Goal: Information Seeking & Learning: Compare options

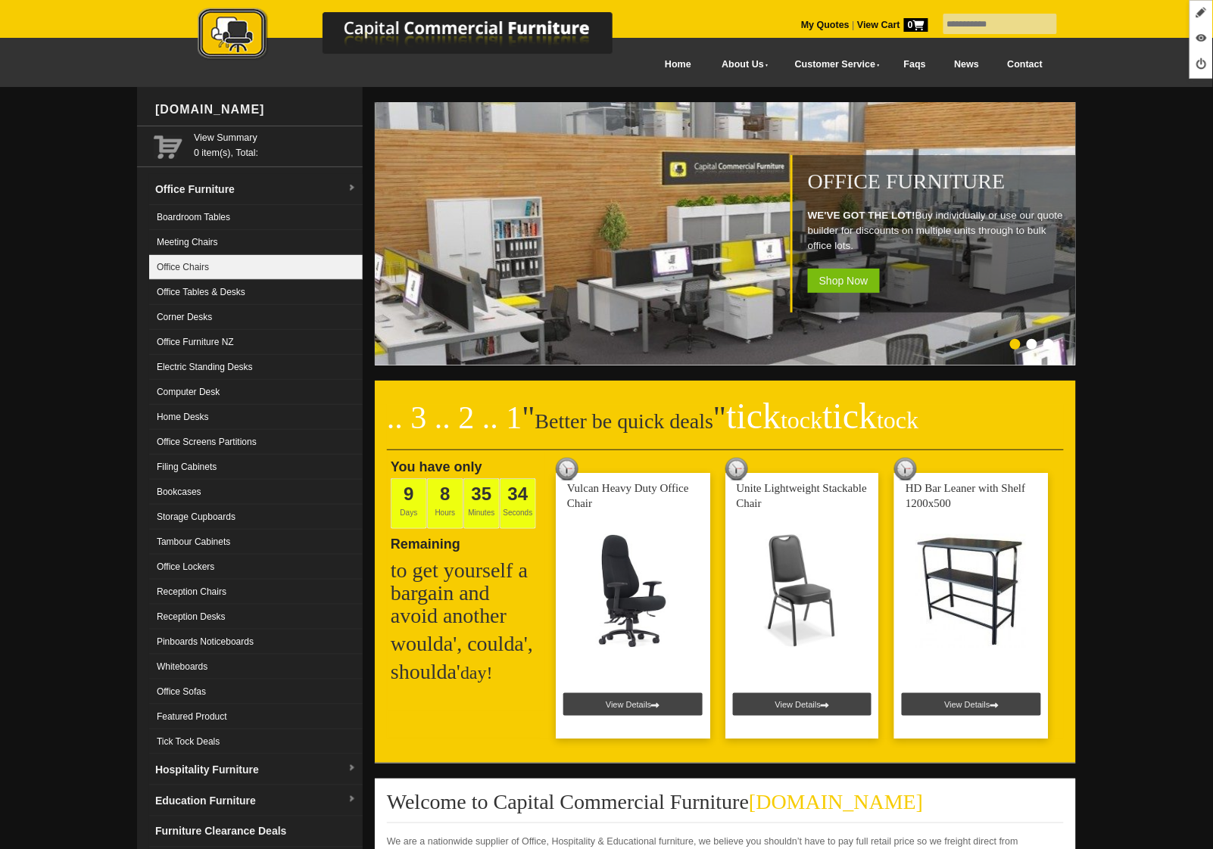
click at [235, 258] on link "Office Chairs" at bounding box center [256, 267] width 214 height 25
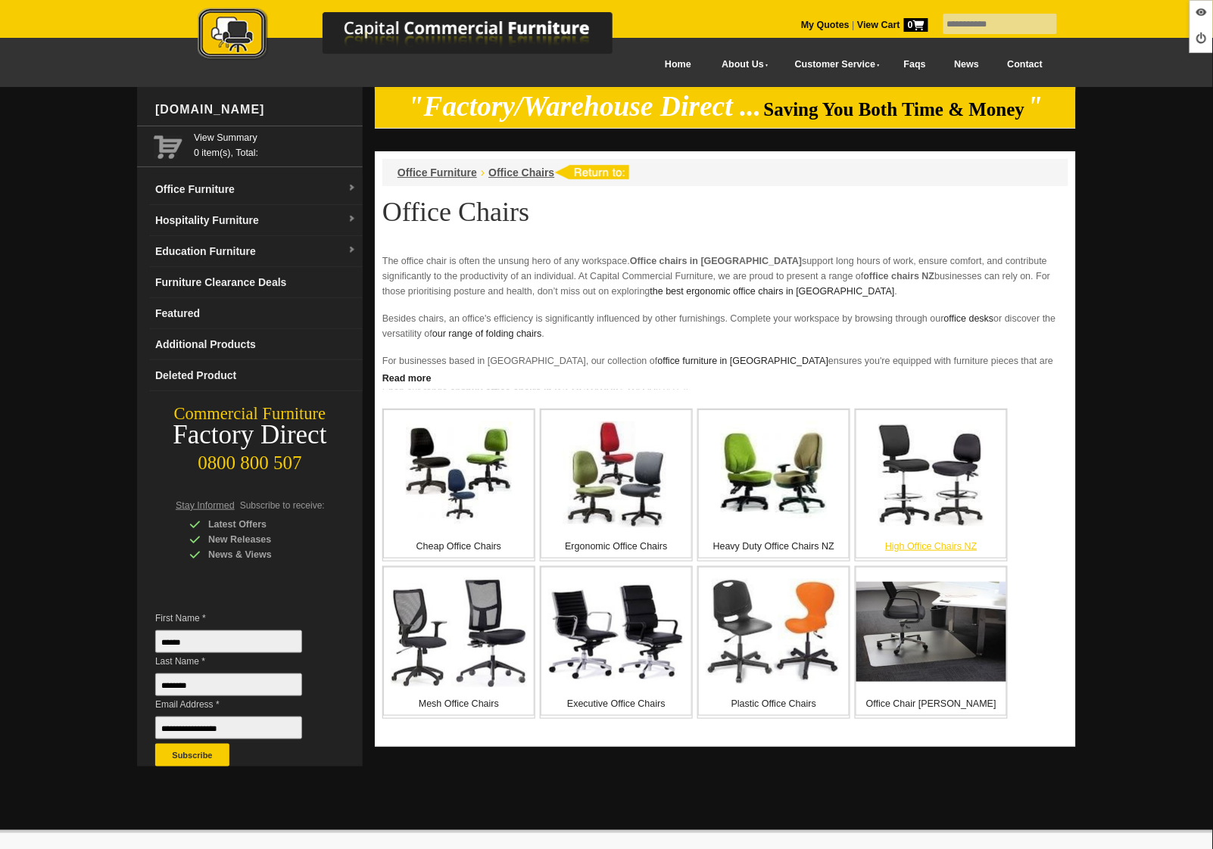
click at [920, 500] on img at bounding box center [931, 475] width 106 height 102
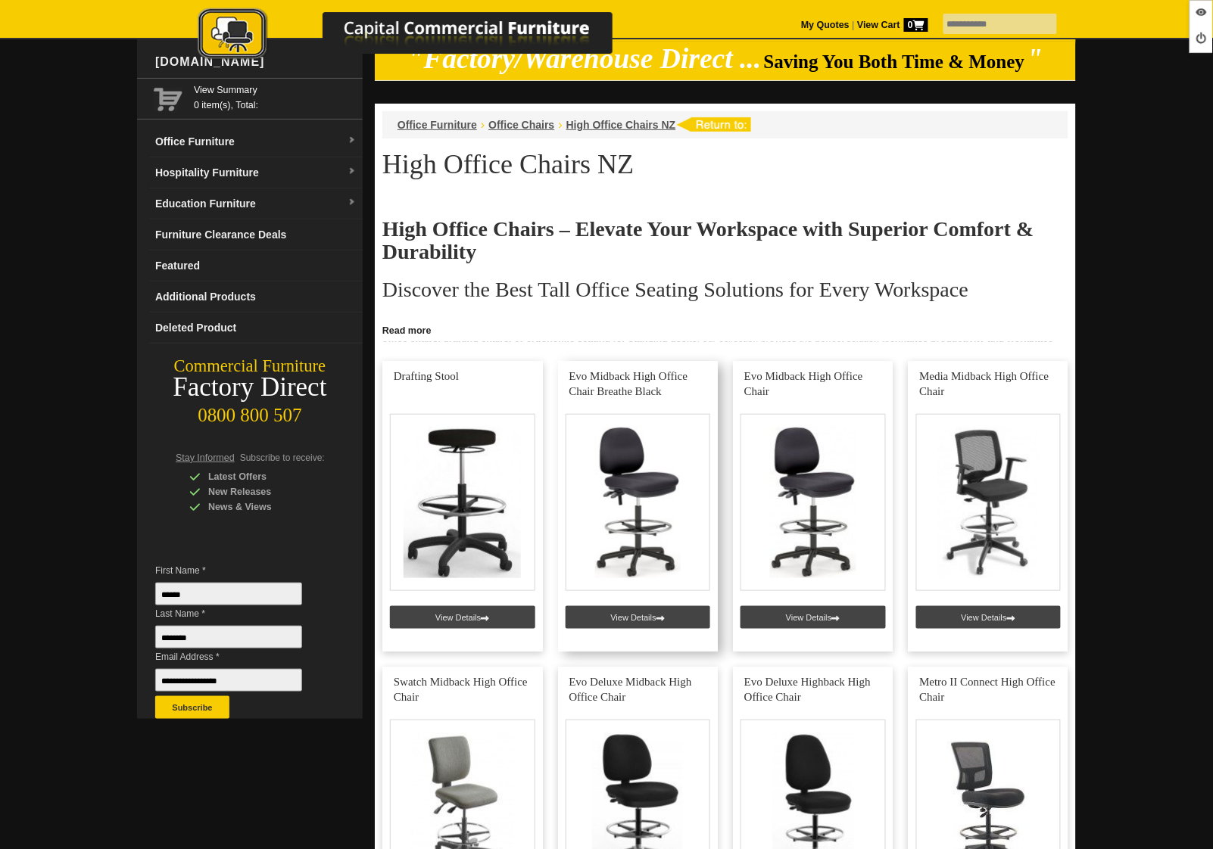
scroll to position [116, 0]
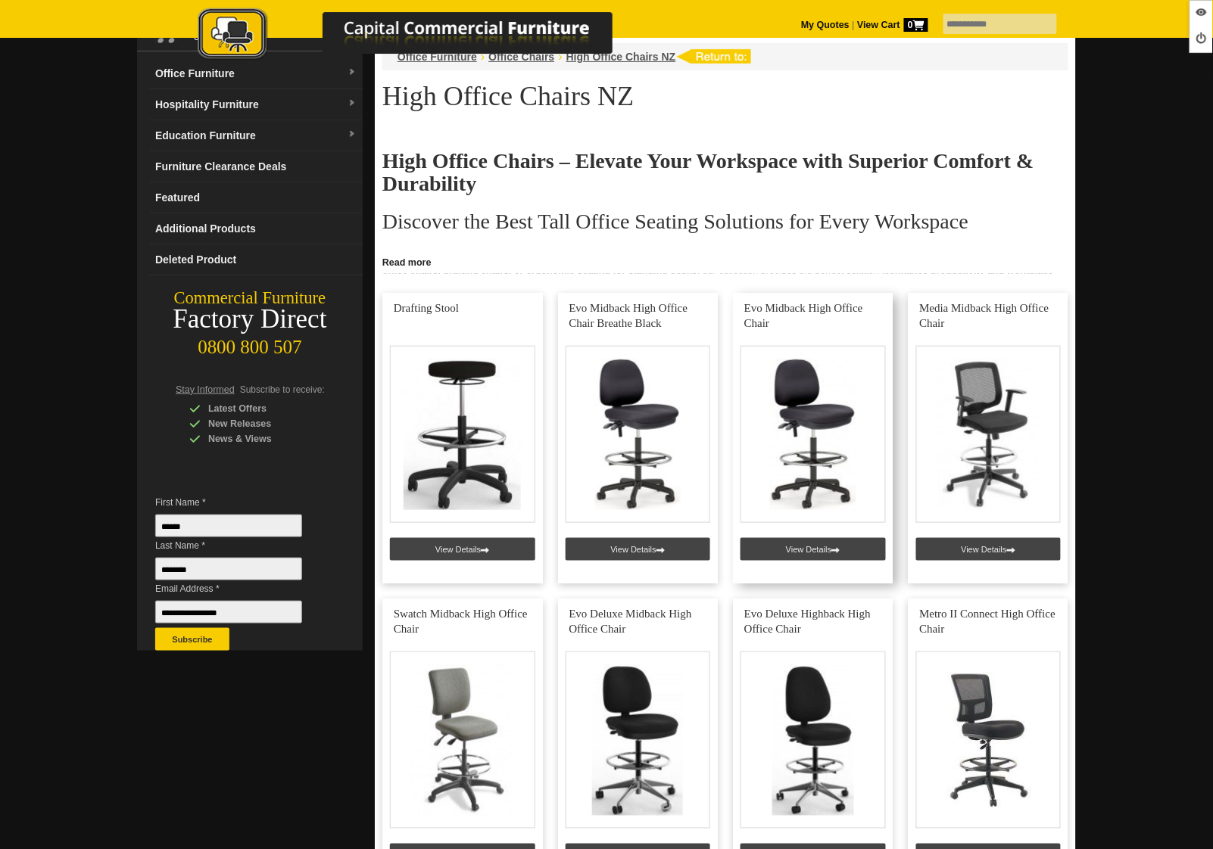
click at [833, 551] on link at bounding box center [813, 438] width 161 height 291
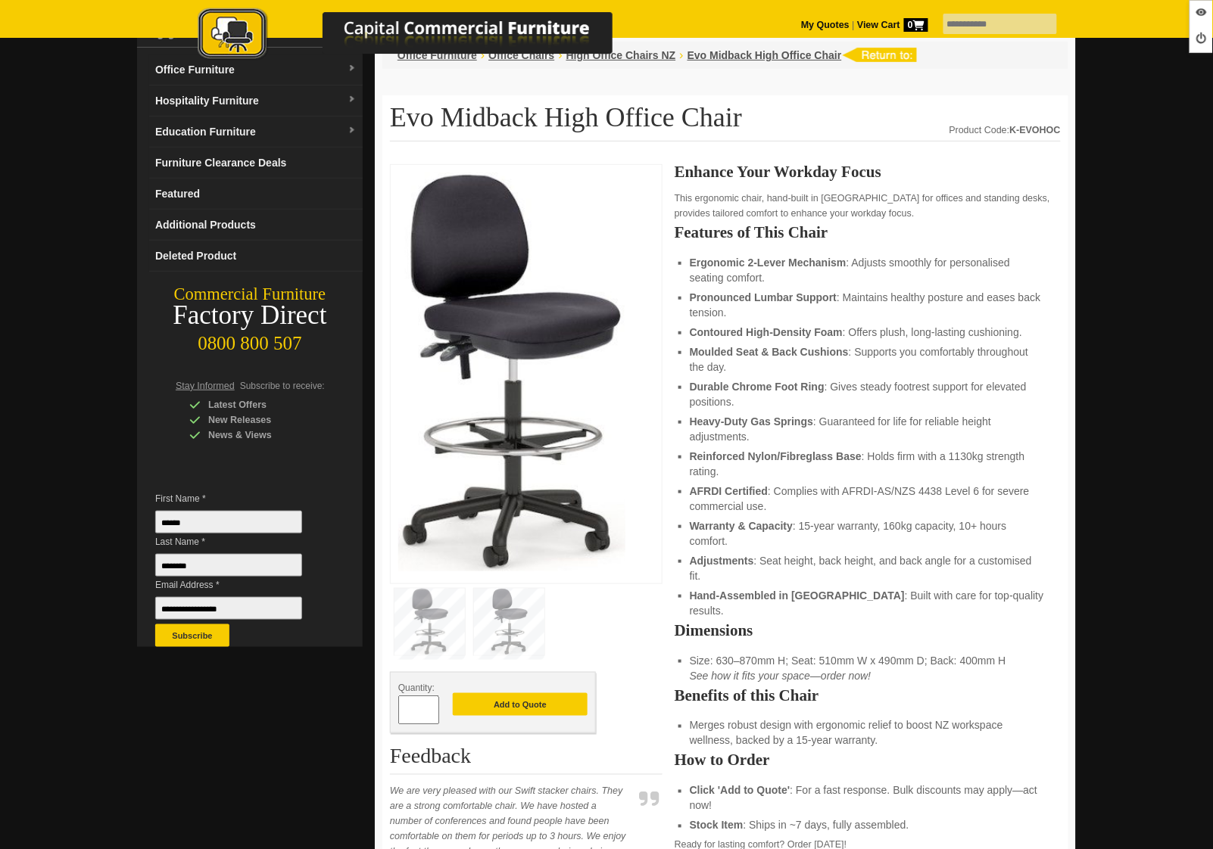
scroll to position [128, 0]
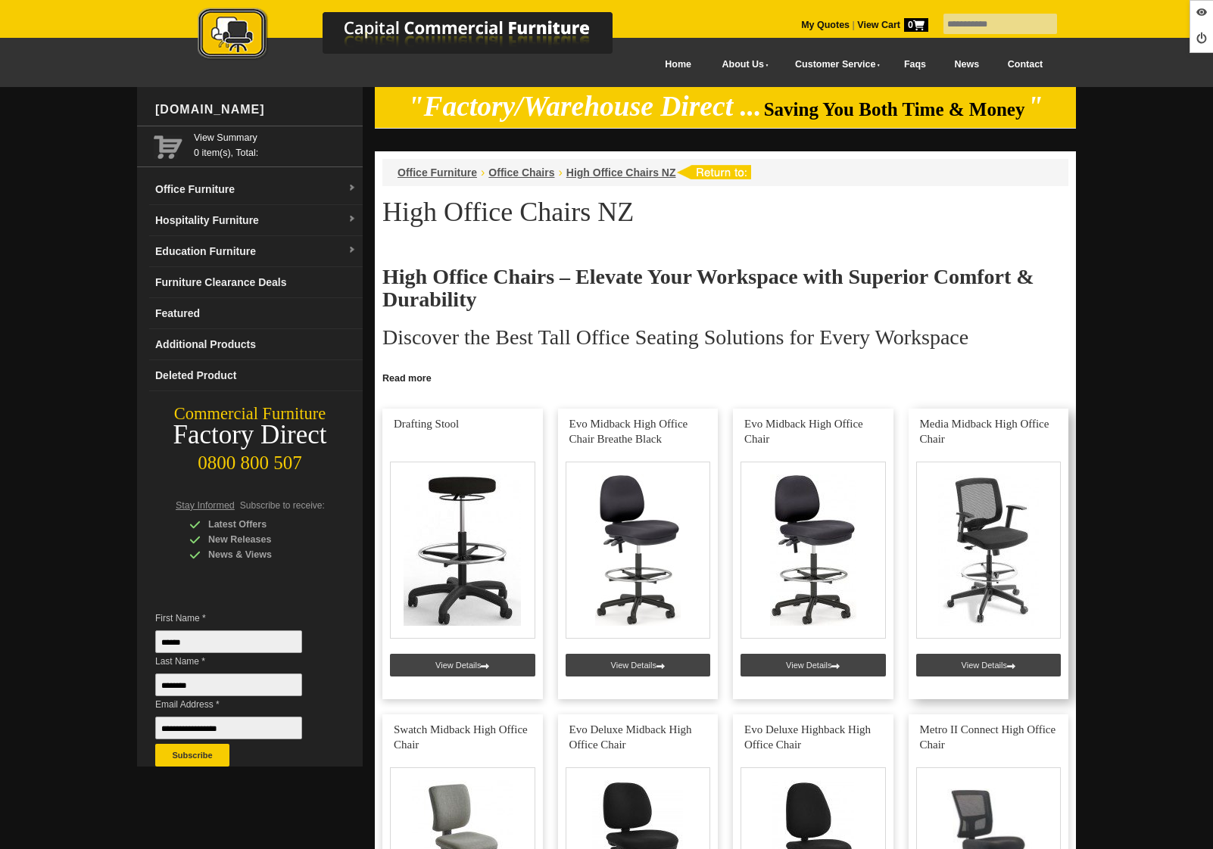
scroll to position [116, 0]
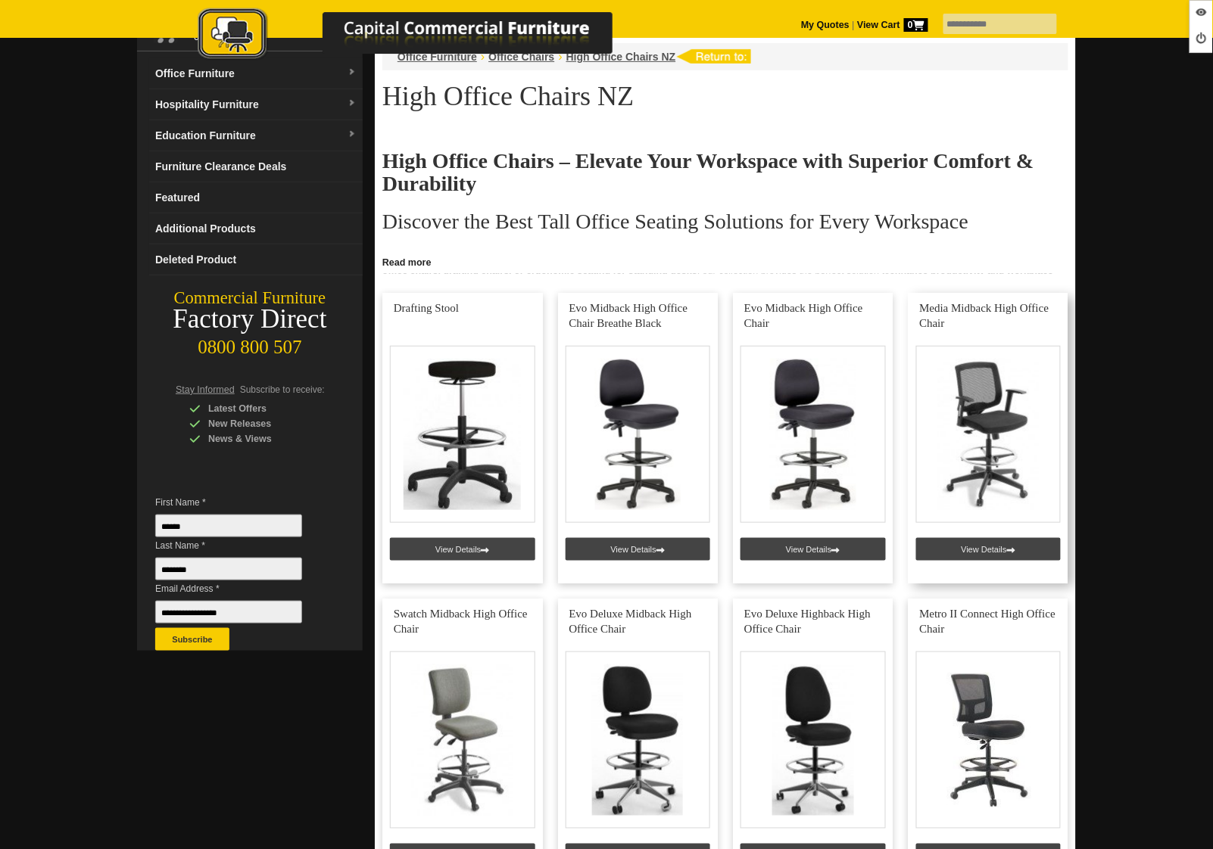
click at [1014, 547] on link at bounding box center [989, 438] width 161 height 291
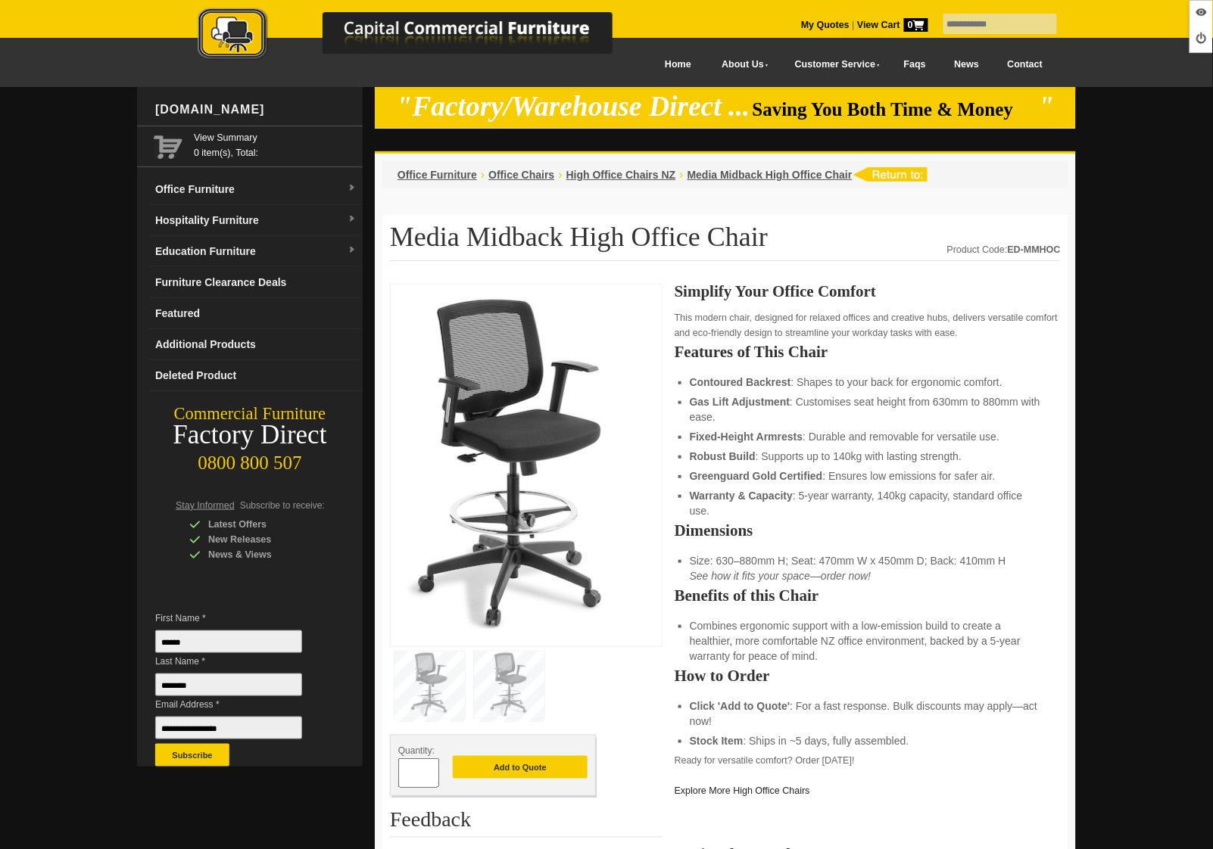
scroll to position [2, 0]
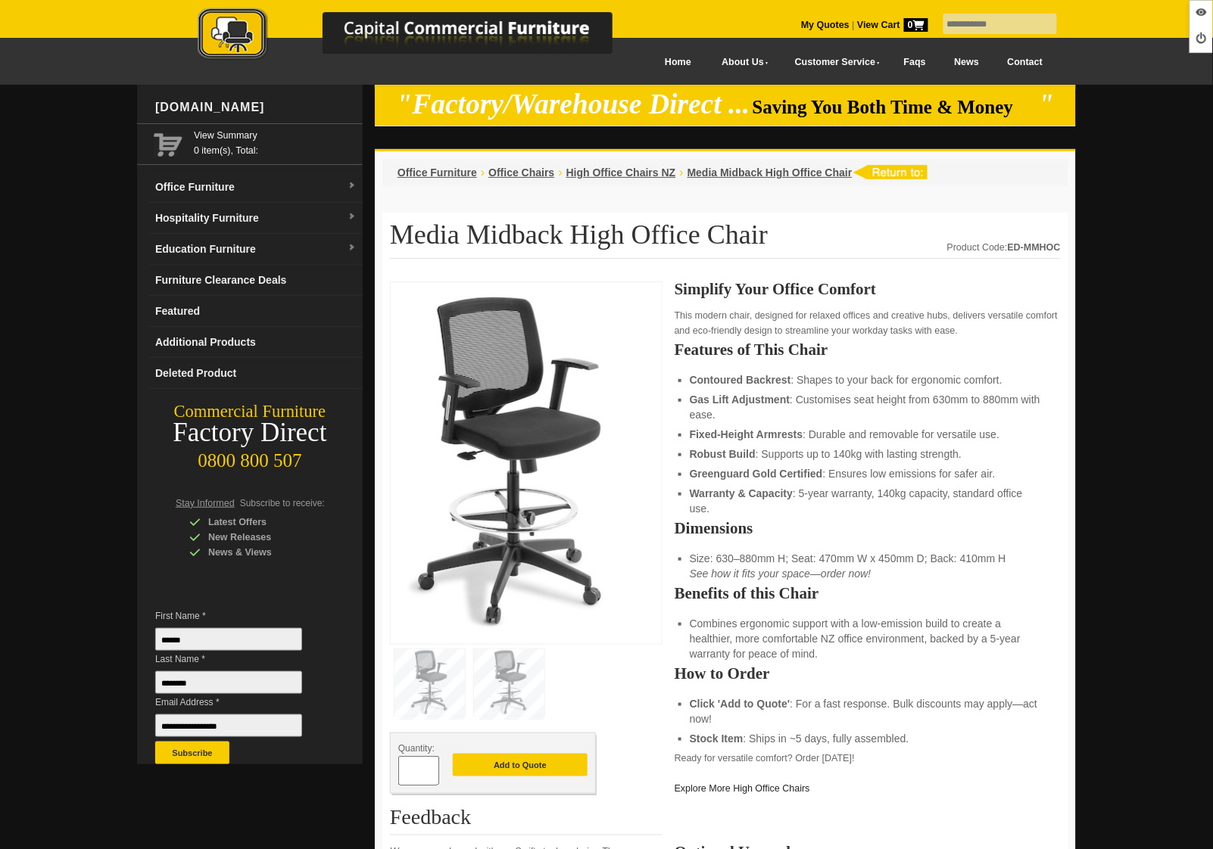
click at [748, 568] on em "See how it fits your space—order now!" at bounding box center [781, 574] width 182 height 12
click at [589, 168] on span "High Office Chairs NZ" at bounding box center [621, 173] width 110 height 12
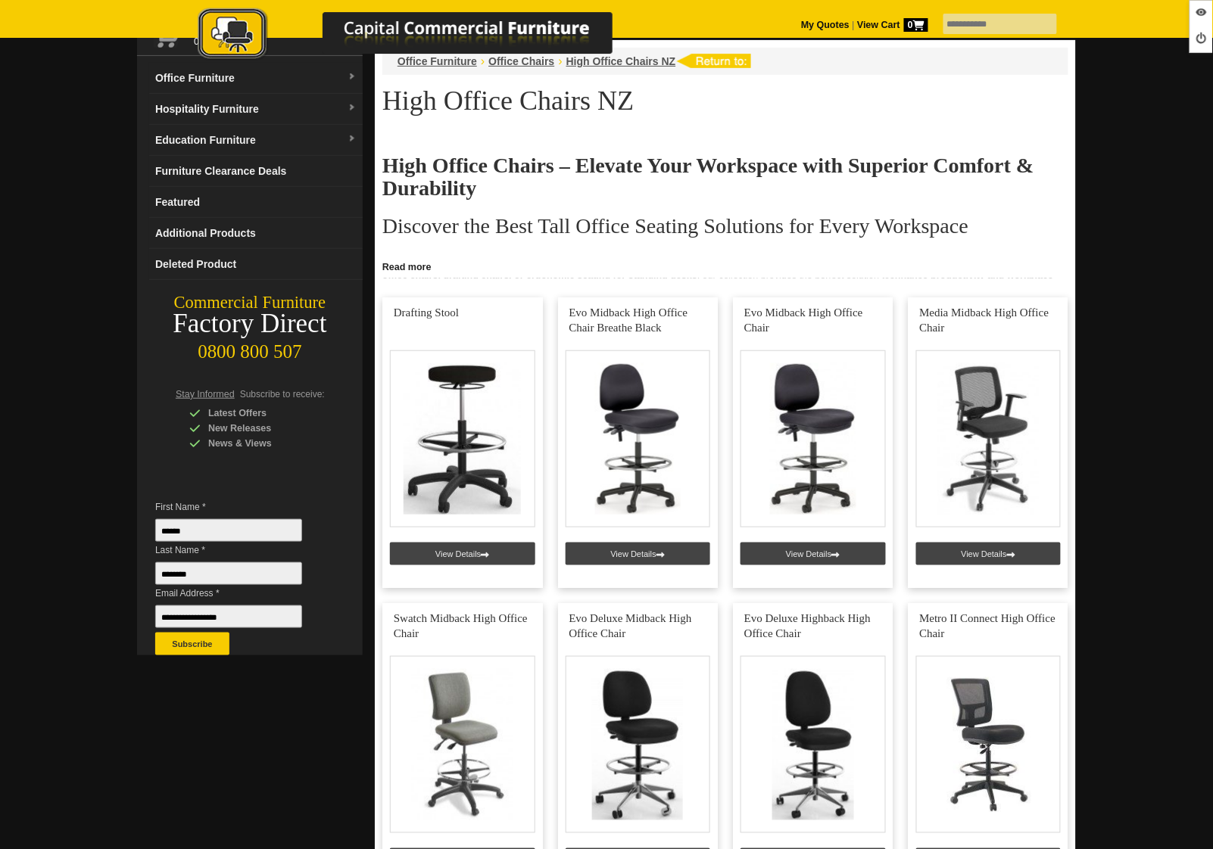
scroll to position [263, 0]
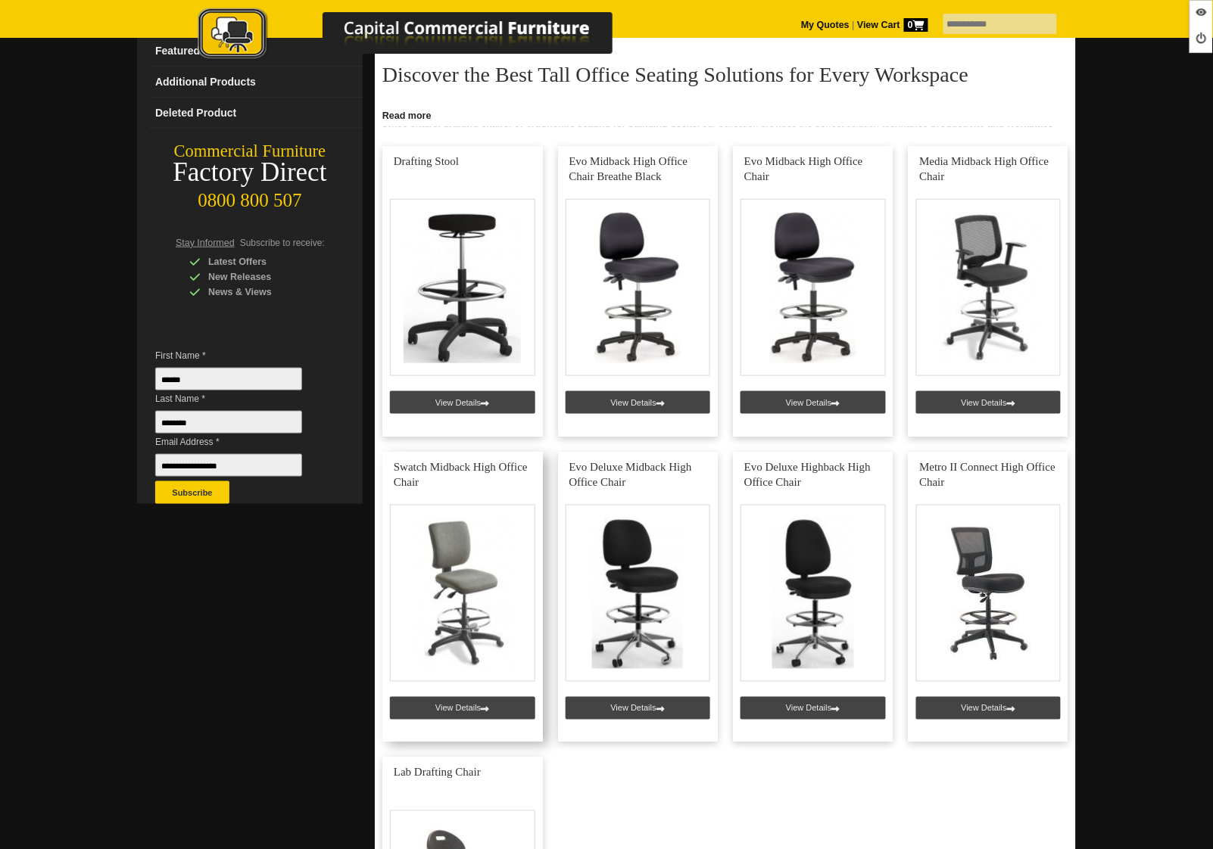
click at [461, 714] on link at bounding box center [462, 597] width 161 height 291
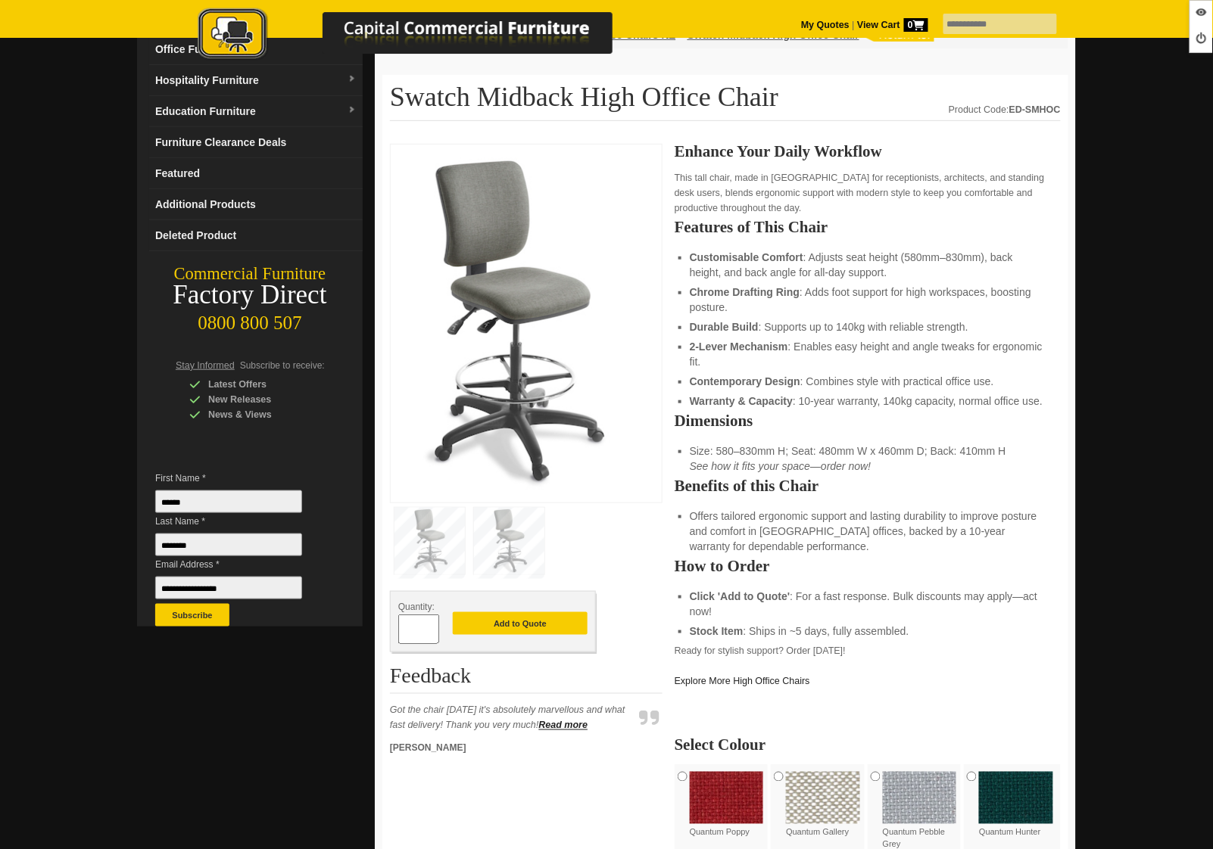
scroll to position [126, 0]
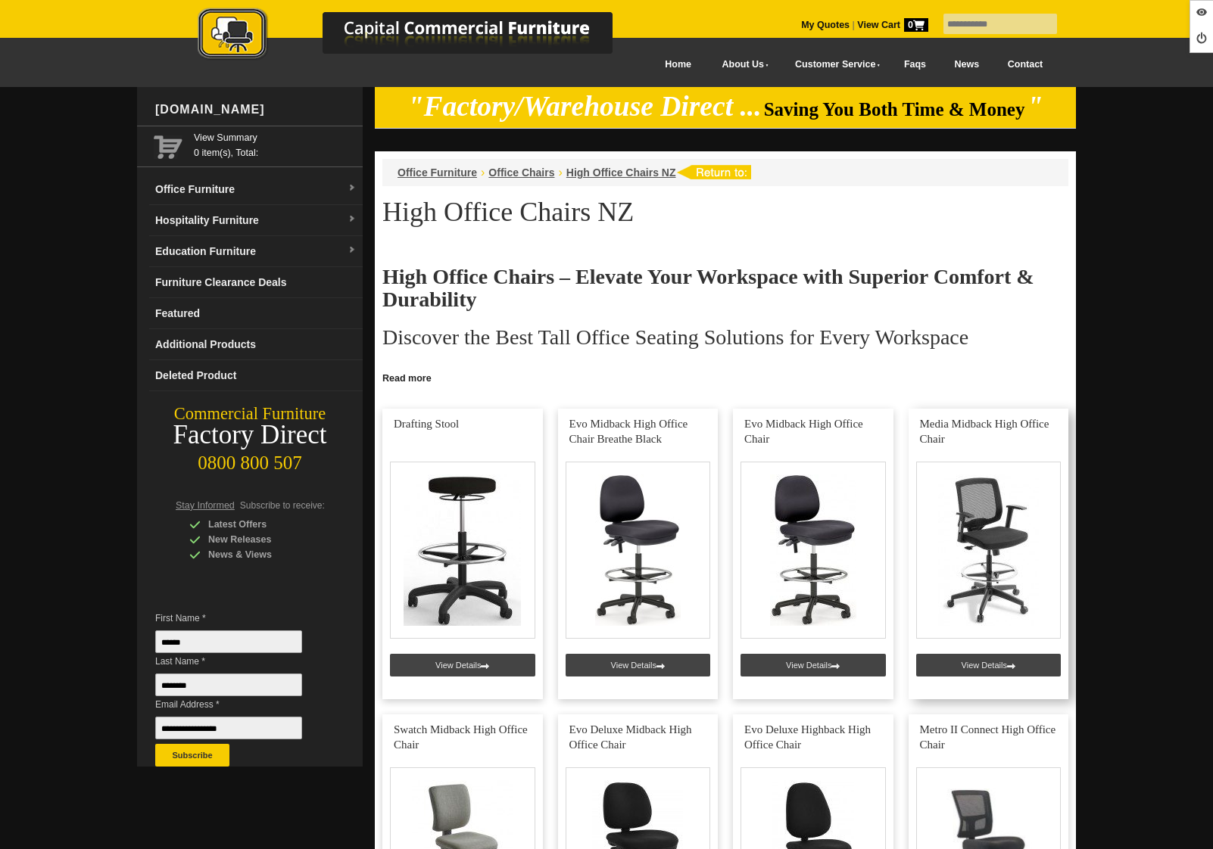
scroll to position [263, 0]
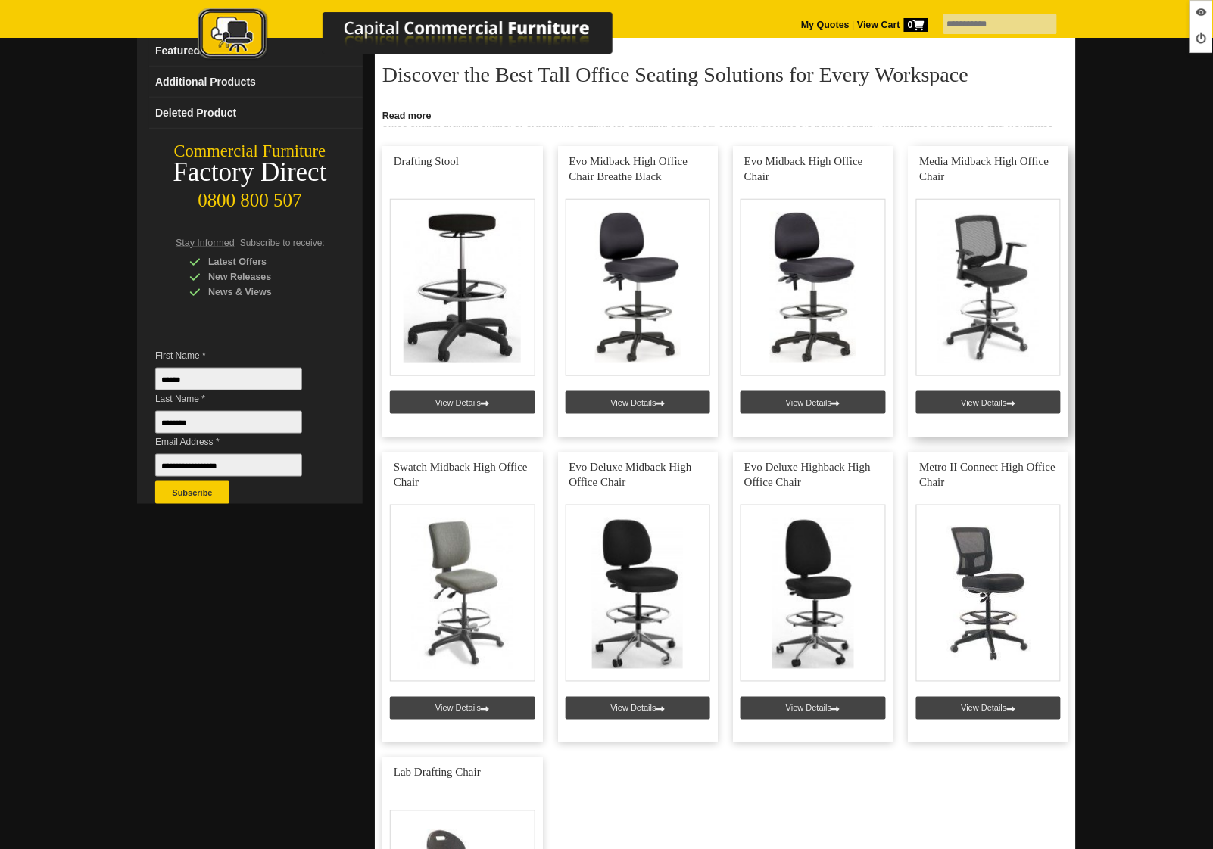
click at [940, 383] on link at bounding box center [989, 291] width 161 height 291
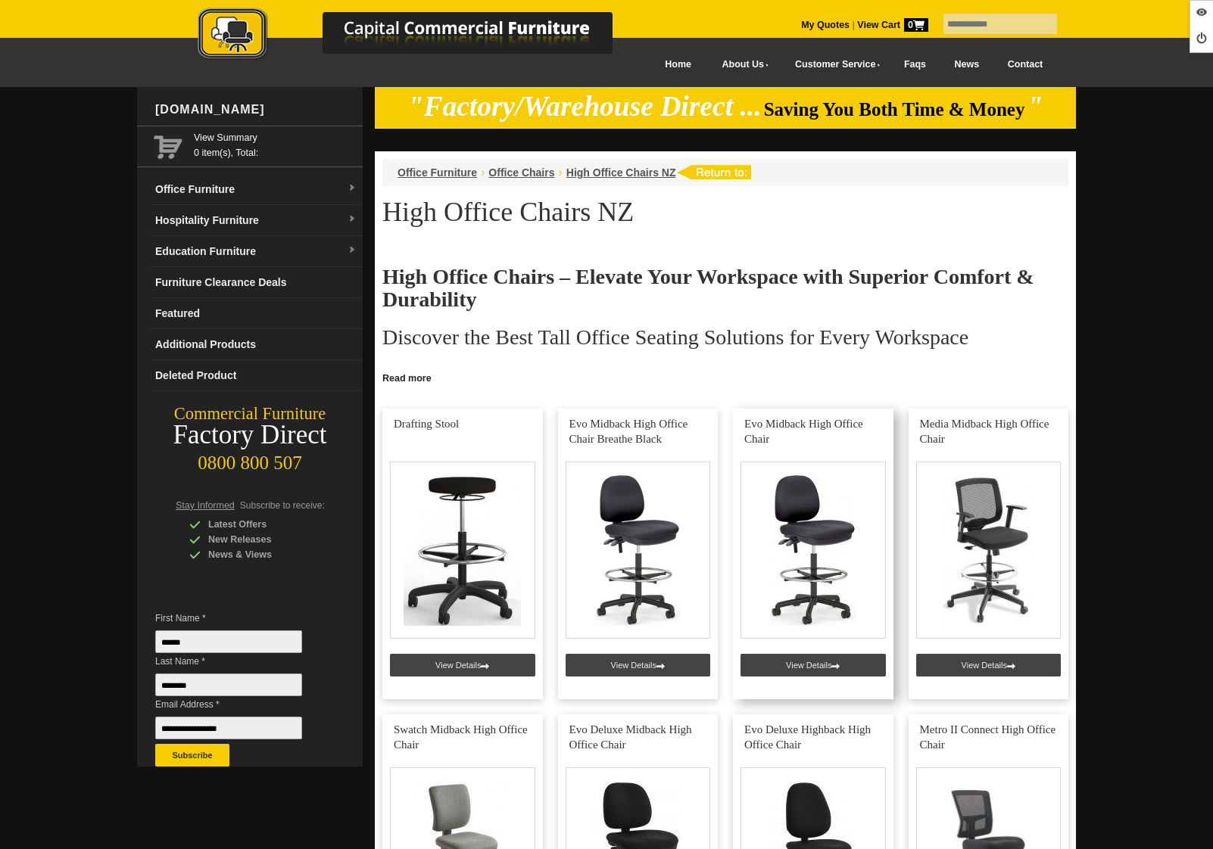
scroll to position [263, 0]
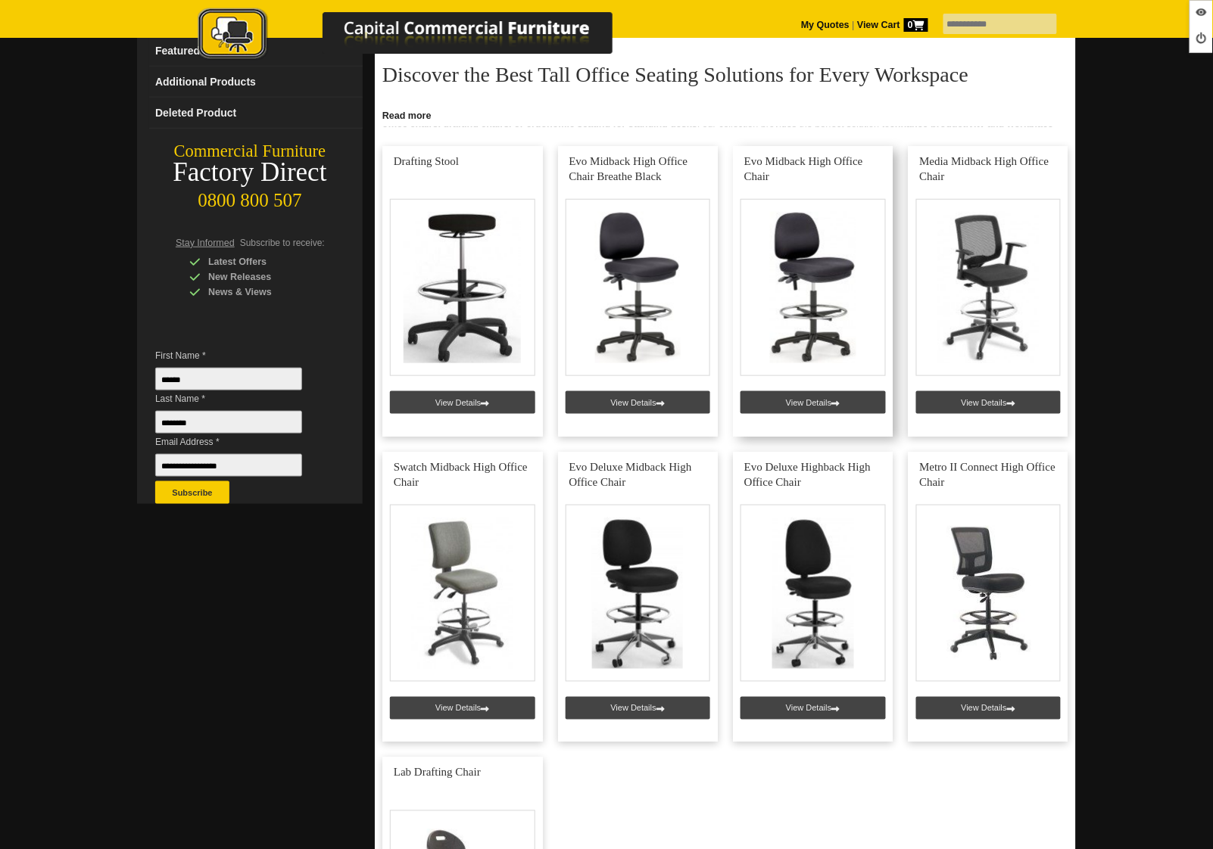
click at [803, 406] on link at bounding box center [813, 291] width 161 height 291
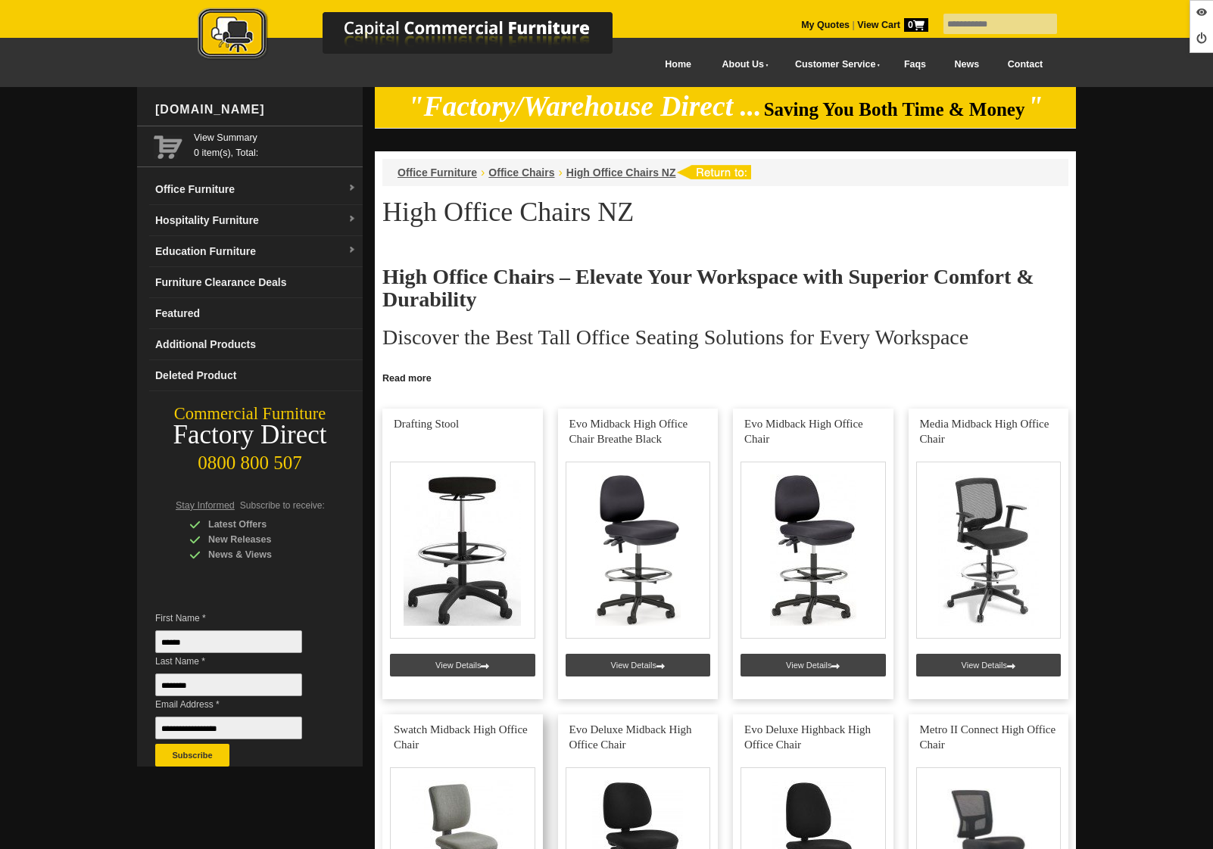
scroll to position [263, 0]
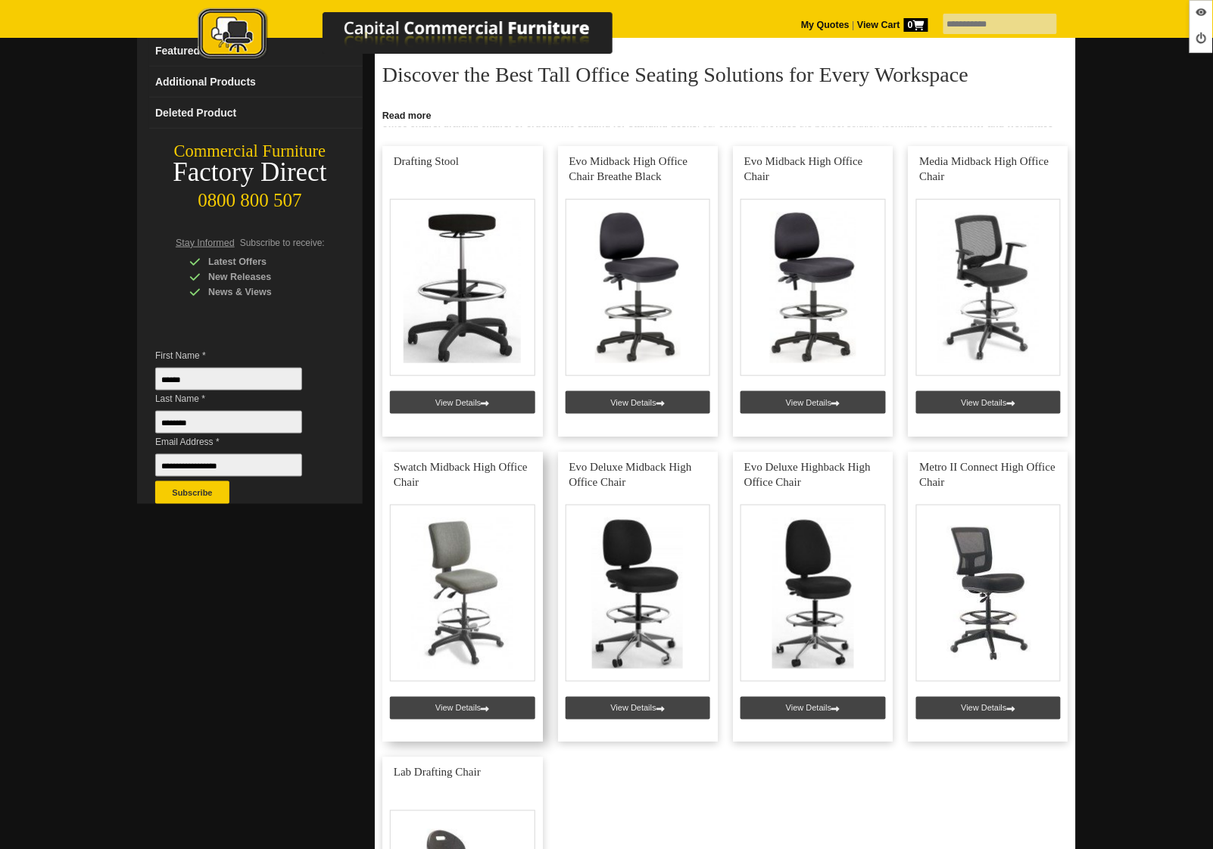
click at [462, 703] on link at bounding box center [462, 597] width 161 height 291
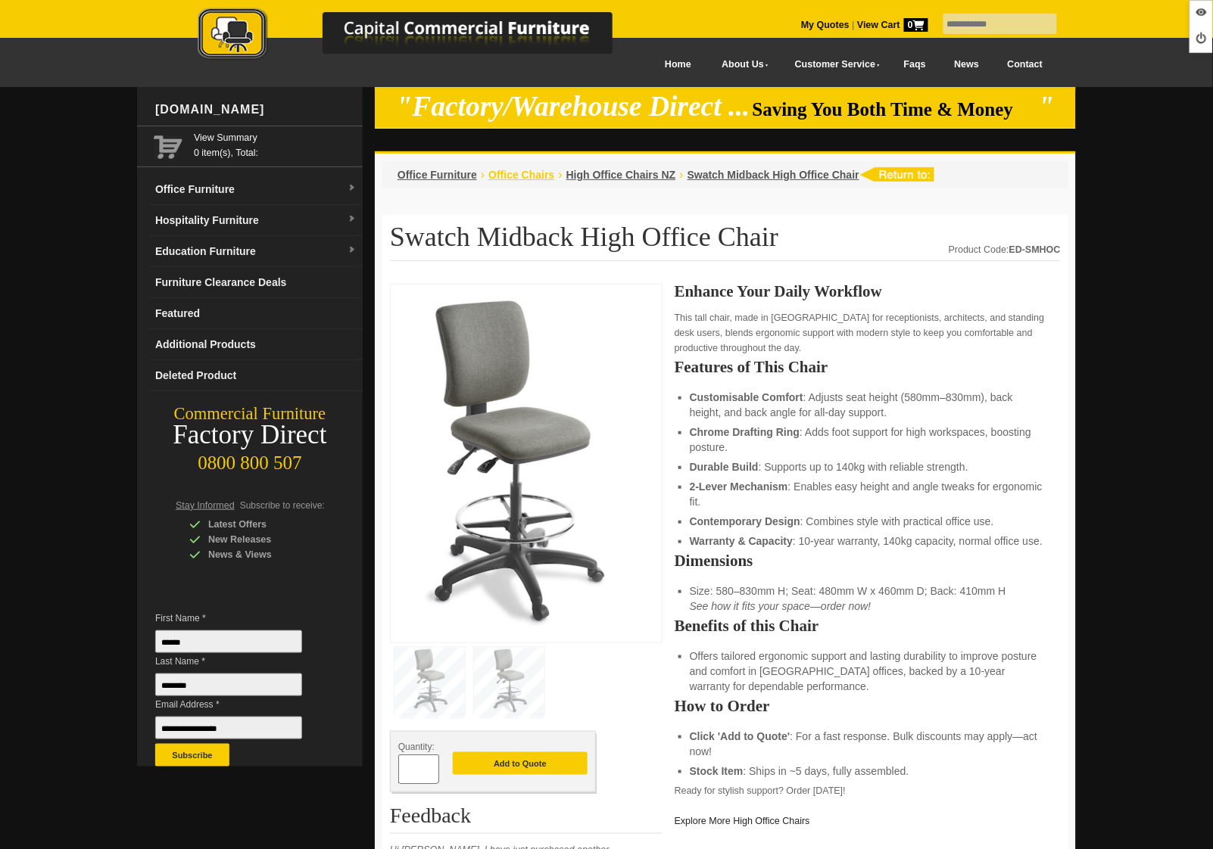
click at [535, 175] on span "Office Chairs" at bounding box center [521, 175] width 66 height 12
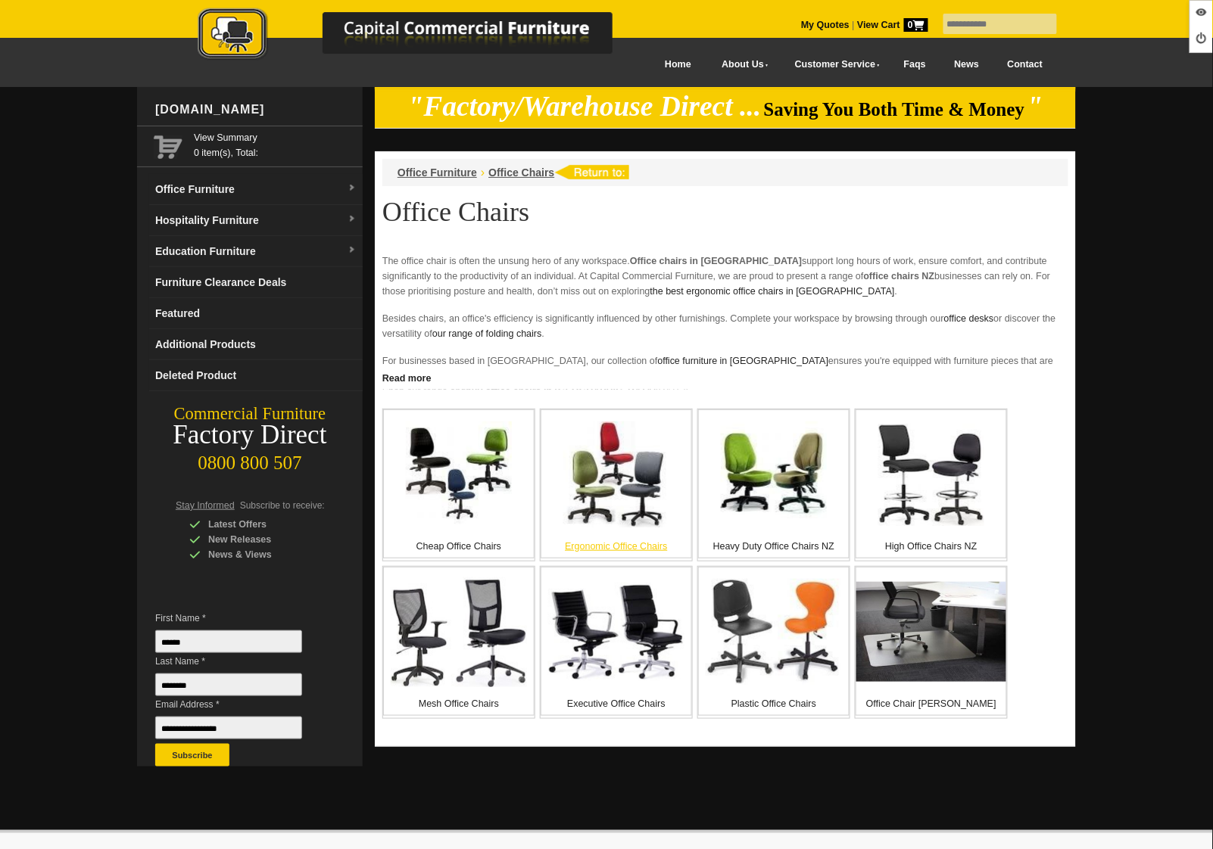
click at [619, 507] on img at bounding box center [616, 475] width 106 height 106
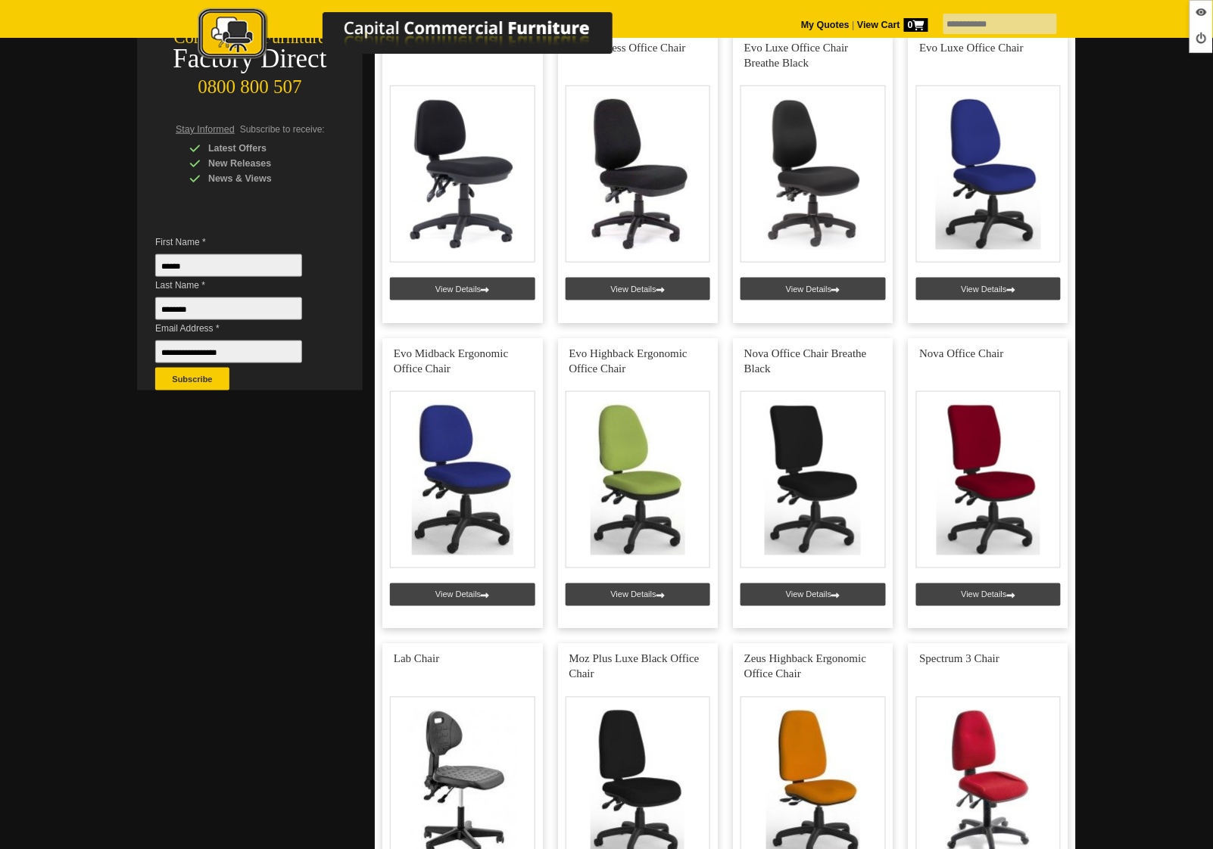
scroll to position [846, 0]
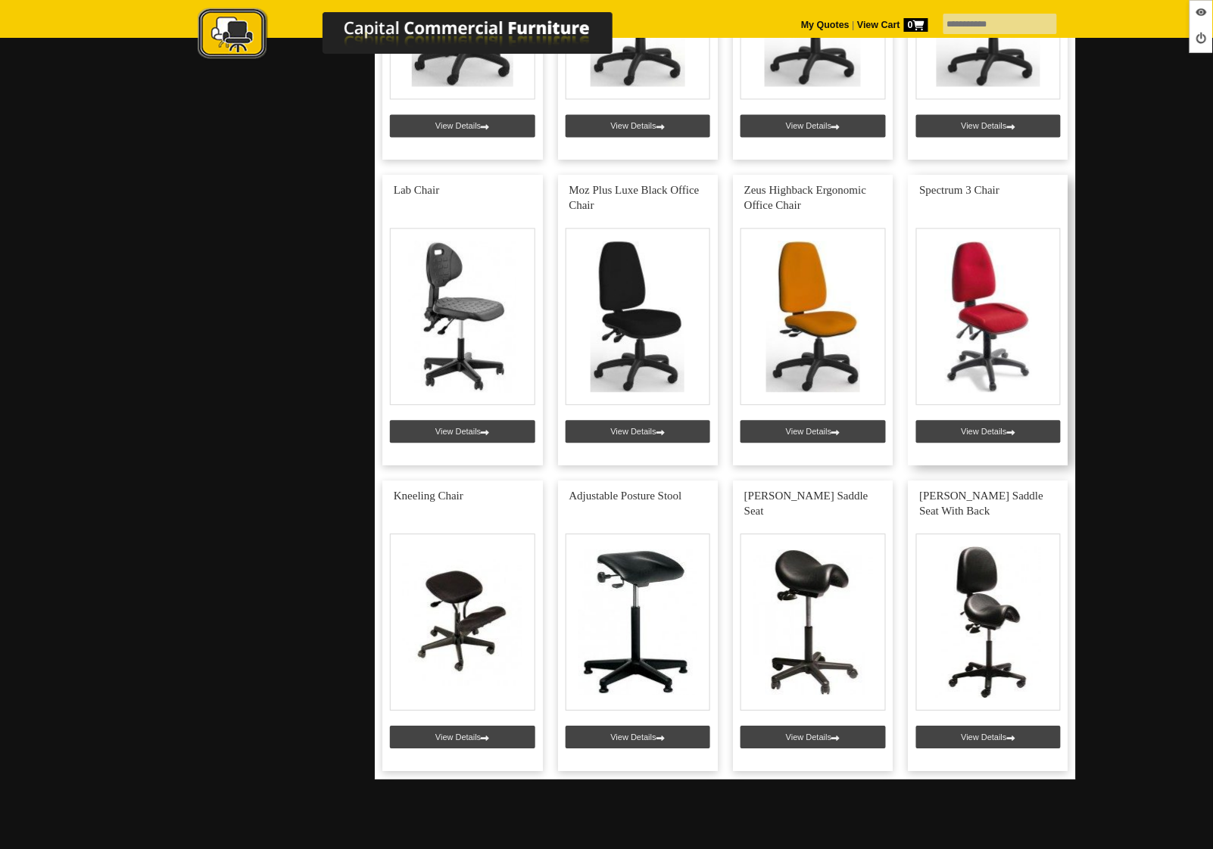
click at [956, 434] on link at bounding box center [989, 320] width 161 height 291
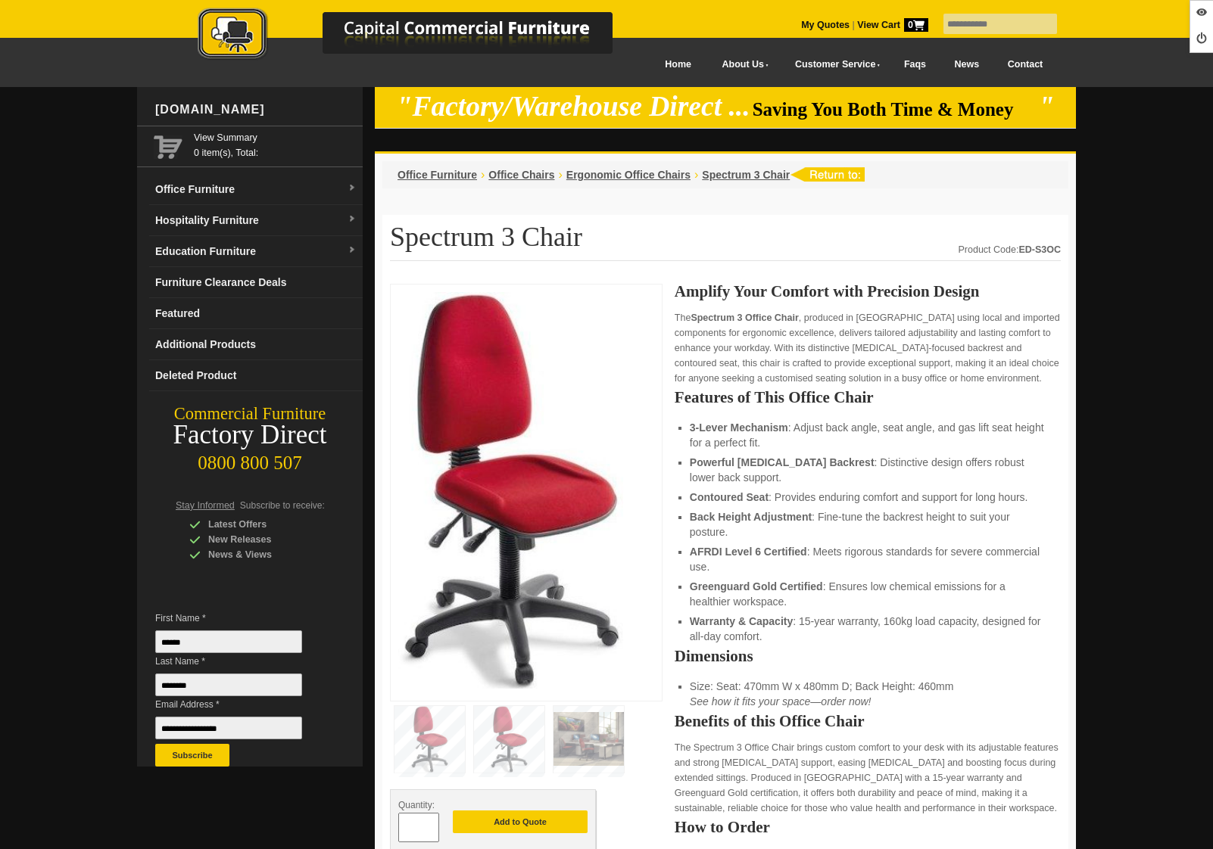
scroll to position [665, 0]
